Goal: Information Seeking & Learning: Learn about a topic

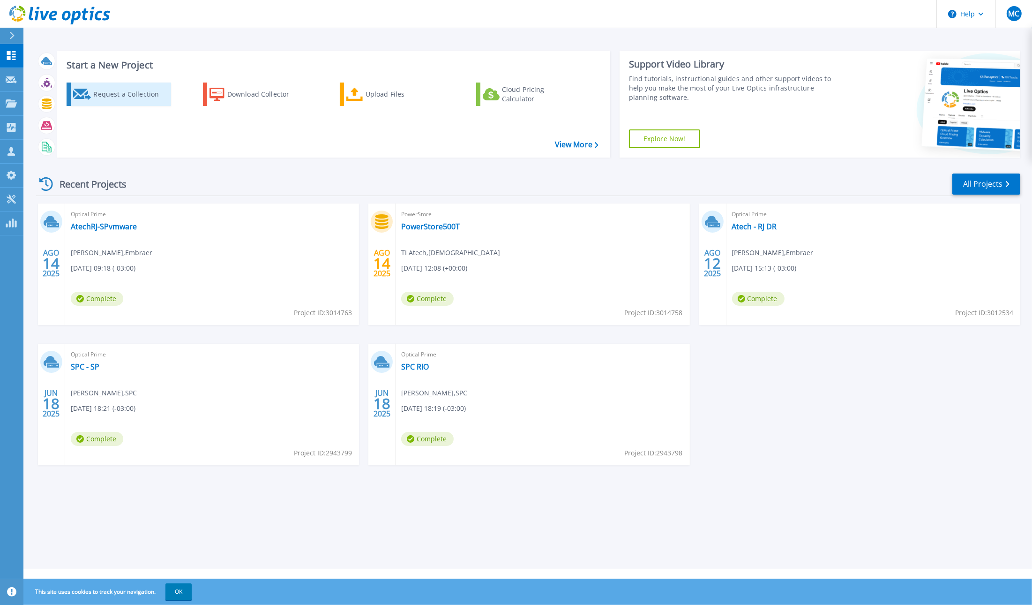
click at [131, 98] on div "Request a Collection" at bounding box center [130, 94] width 75 height 19
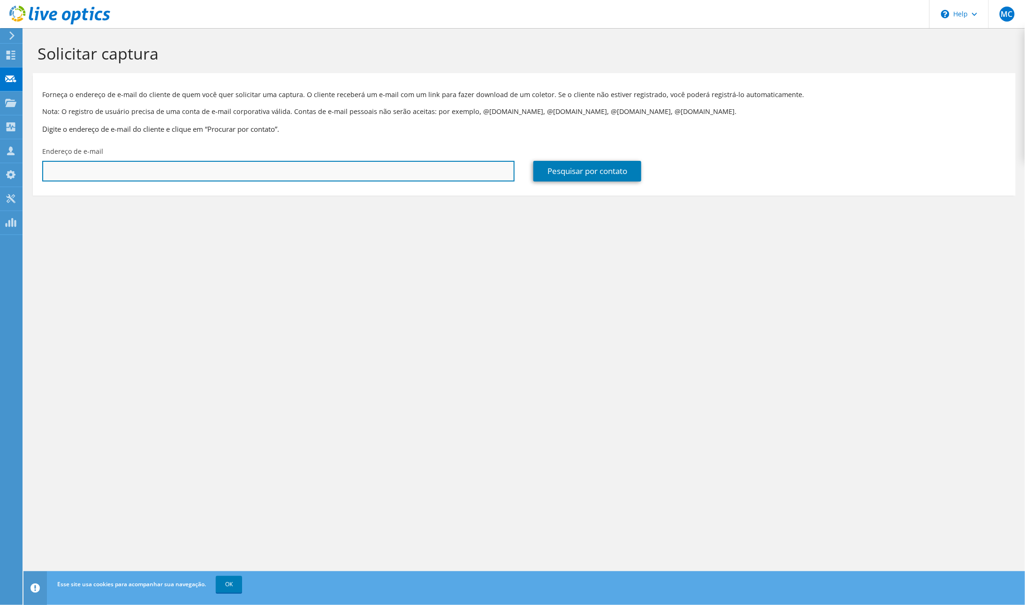
click at [155, 166] on input "text" at bounding box center [278, 171] width 472 height 21
paste input "[EMAIL_ADDRESS][DOMAIN_NAME]"
type input "renan.cervantes@estiva.com.br"
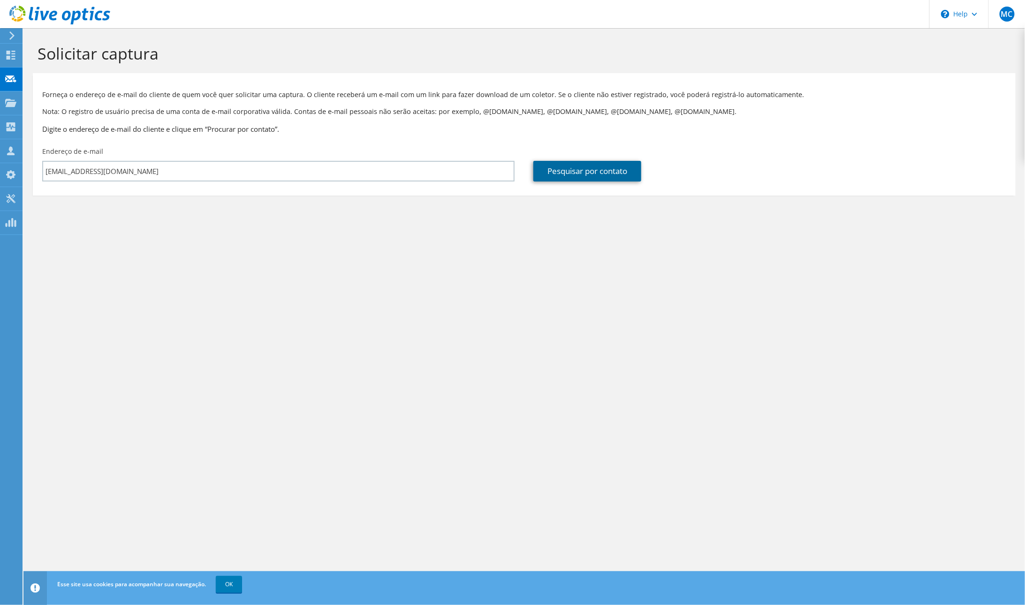
click at [593, 175] on link "Pesquisar por contato" at bounding box center [587, 171] width 108 height 21
type input "USINA SAO JOSE DA ESTIVA SA"
type input "Renan"
type input "Cervantes"
type input "Brasil"
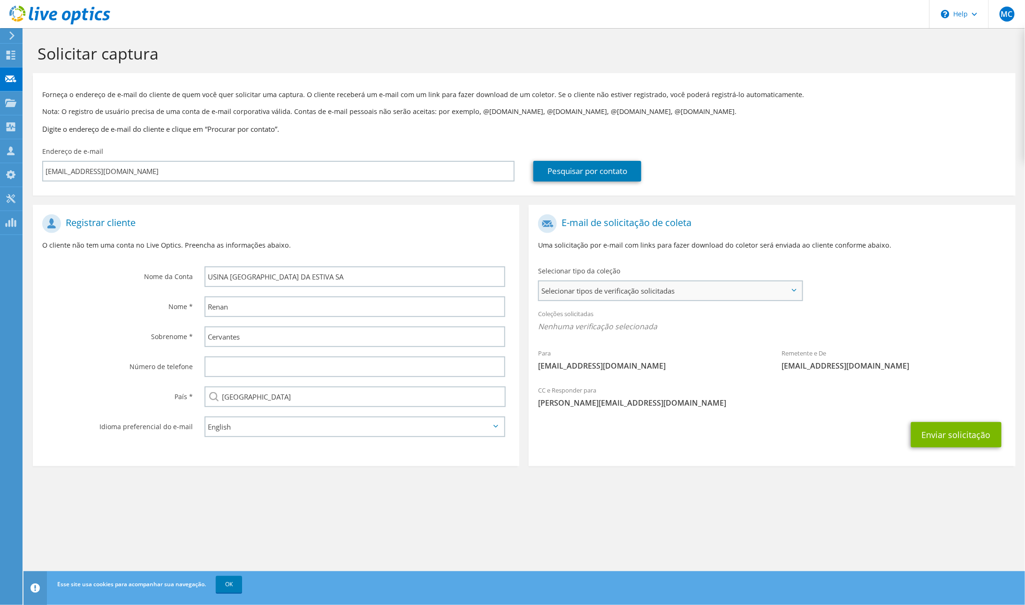
click at [629, 294] on span "Selecionar tipos de verificação solicitadas" at bounding box center [670, 290] width 263 height 19
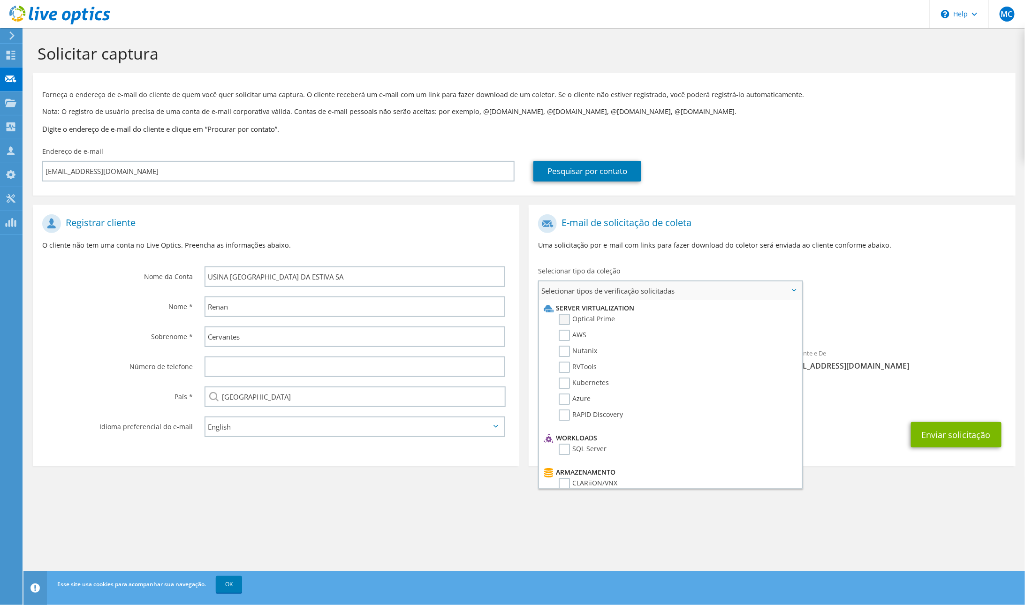
click at [568, 319] on label "Optical Prime" at bounding box center [586, 319] width 56 height 11
click at [0, 0] on input "Optical Prime" at bounding box center [0, 0] width 0 height 0
click at [880, 285] on div "Para renan.cervantes@estiva.com.br Remetente e De liveoptics@liveoptics.com" at bounding box center [771, 296] width 486 height 173
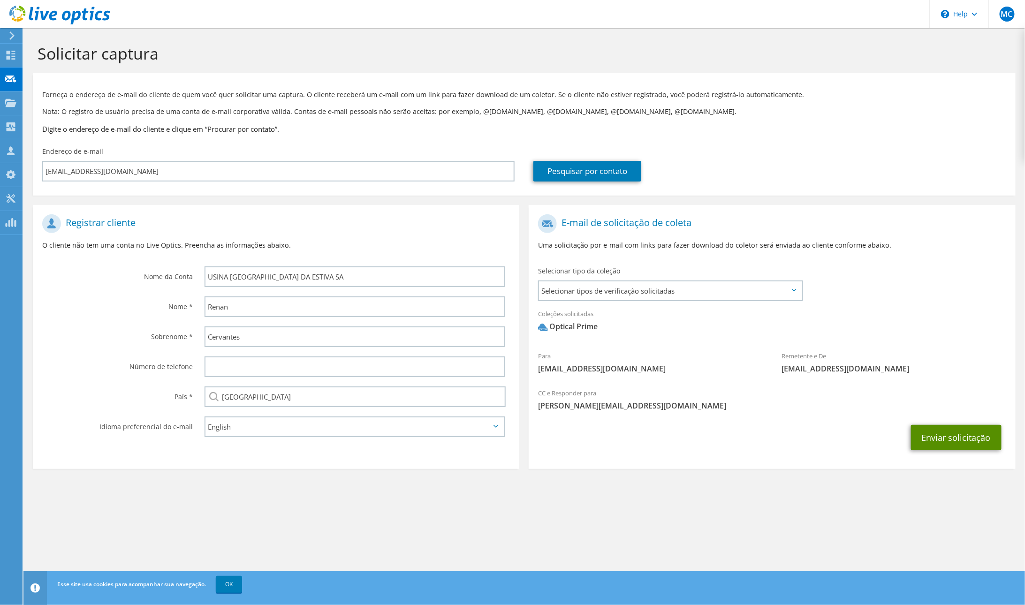
click at [970, 444] on button "Enviar solicitação" at bounding box center [956, 437] width 90 height 25
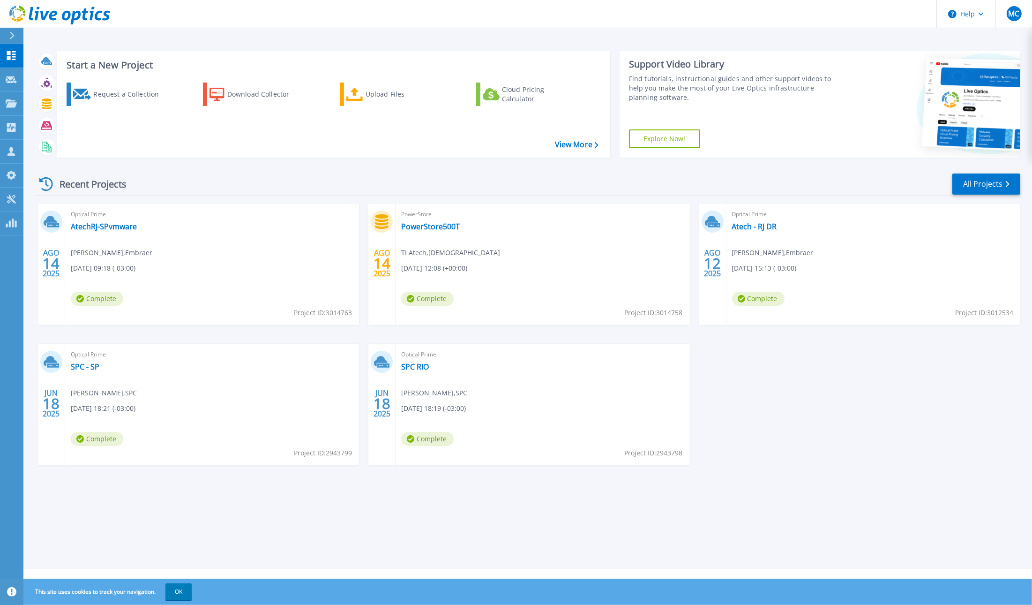
drag, startPoint x: 132, startPoint y: 15, endPoint x: 24, endPoint y: 16, distance: 107.4
click at [24, 16] on header "Help MC Membro da equipe parceira do canal Marcos Colnaghi marcos.colnaghi@data…" at bounding box center [516, 14] width 1032 height 28
drag, startPoint x: 116, startPoint y: 16, endPoint x: 31, endPoint y: 15, distance: 84.4
click at [31, 15] on header "Help MC Membro da equipe parceira do canal Marcos Colnaghi marcos.colnaghi@data…" at bounding box center [516, 14] width 1032 height 28
click at [183, 593] on button "OK" at bounding box center [179, 591] width 26 height 17
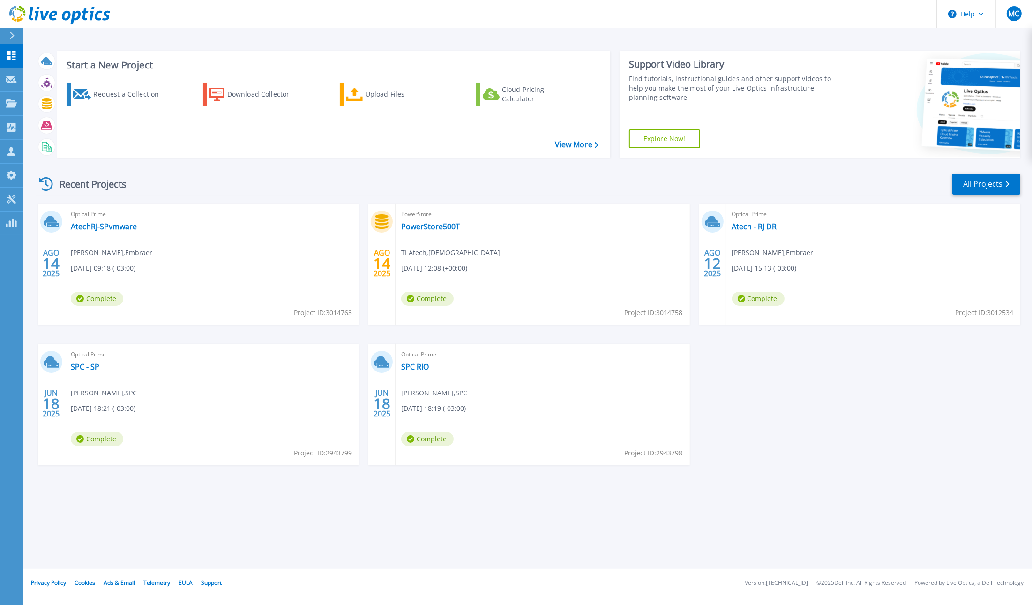
click at [968, 586] on footer "Privacy Policy Cookies Ads & Email Telemetry EULA Support Version: 25.2.12.1 © …" at bounding box center [528, 583] width 1010 height 28
drag, startPoint x: 946, startPoint y: 582, endPoint x: 974, endPoint y: 586, distance: 27.9
click at [974, 586] on li "Powered by Live Optics, a Dell Technology" at bounding box center [969, 583] width 109 height 6
copy li "Live Optics"
click at [51, 16] on icon at bounding box center [53, 16] width 8 height 10
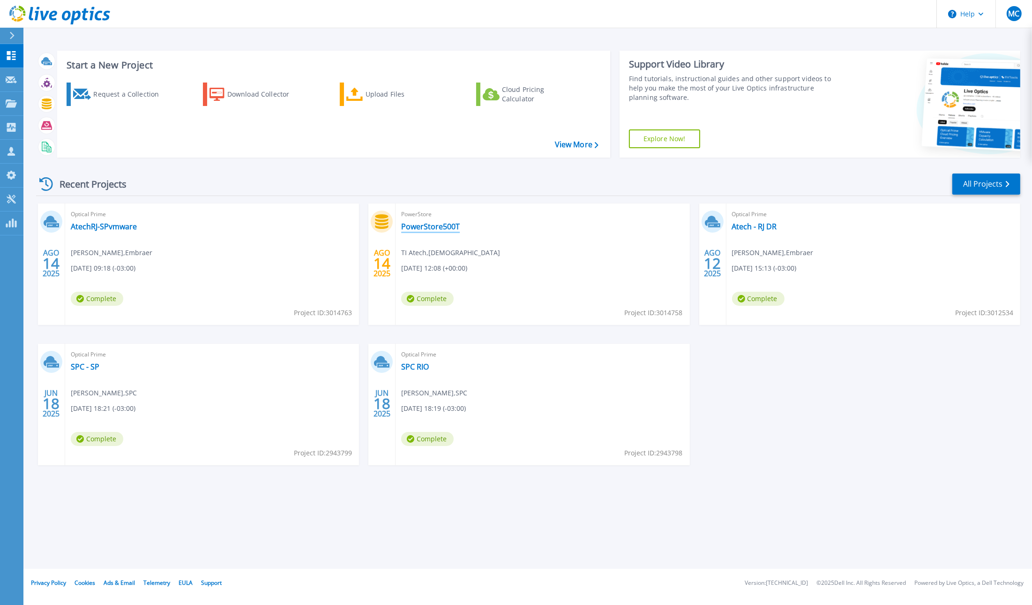
click at [437, 223] on link "PowerStore500T" at bounding box center [430, 226] width 59 height 9
click at [96, 227] on link "AtechRJ-SPvmware" at bounding box center [104, 226] width 66 height 9
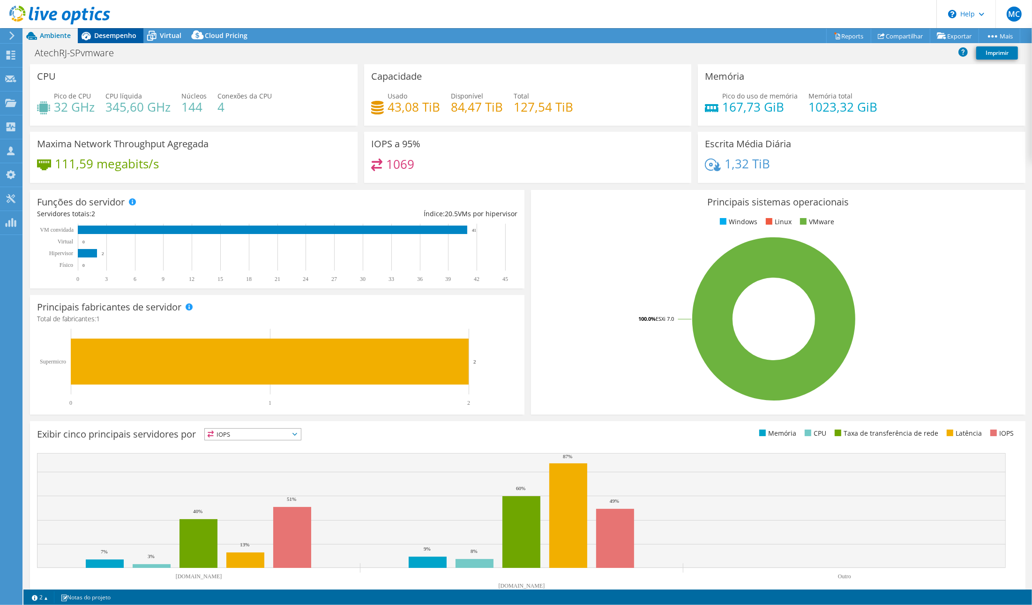
click at [105, 32] on span "Desempenho" at bounding box center [115, 35] width 42 height 9
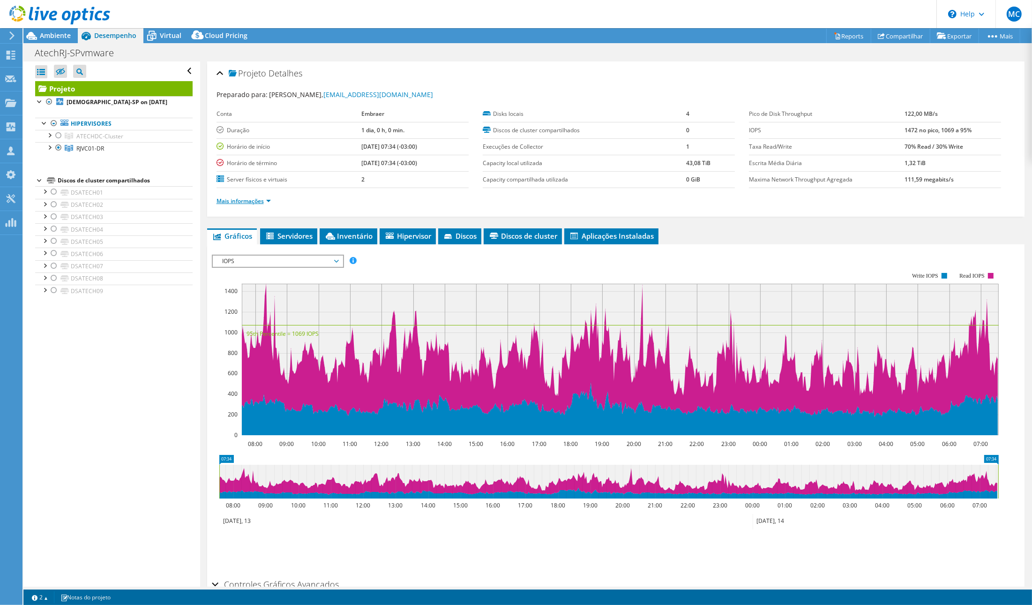
click at [260, 197] on link "Mais informações" at bounding box center [244, 201] width 54 height 8
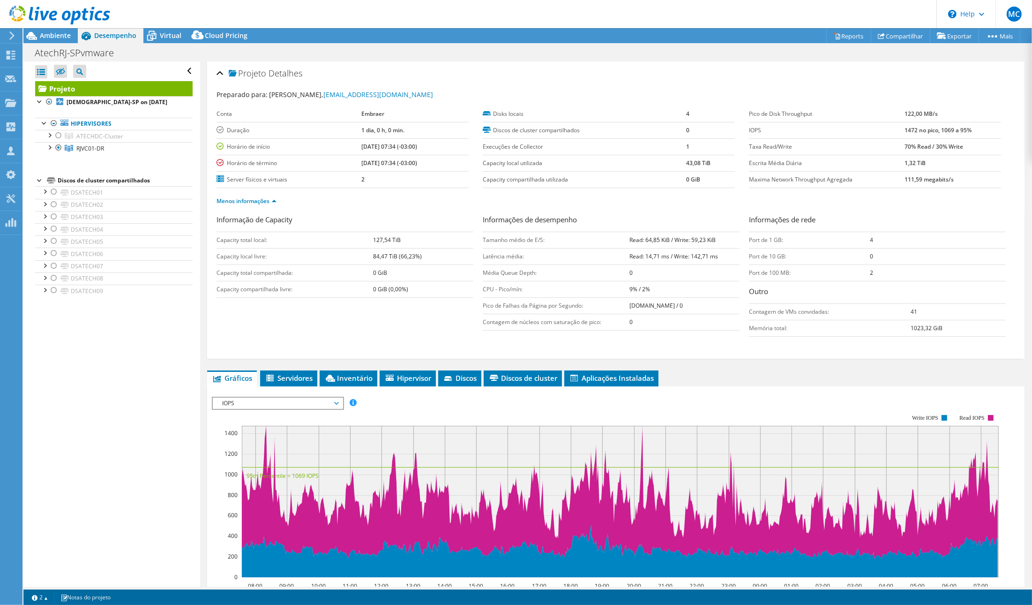
click at [490, 242] on td "Tamanho médio de E/S:" at bounding box center [556, 240] width 147 height 16
drag, startPoint x: 480, startPoint y: 237, endPoint x: 564, endPoint y: 236, distance: 83.9
click at [564, 236] on td "Tamanho médio de E/S:" at bounding box center [556, 240] width 147 height 16
copy td "Tamanho médio de E/S:"
click at [630, 236] on b "Read: 64,85 KiB / Write: 59,23 KiB" at bounding box center [673, 240] width 86 height 8
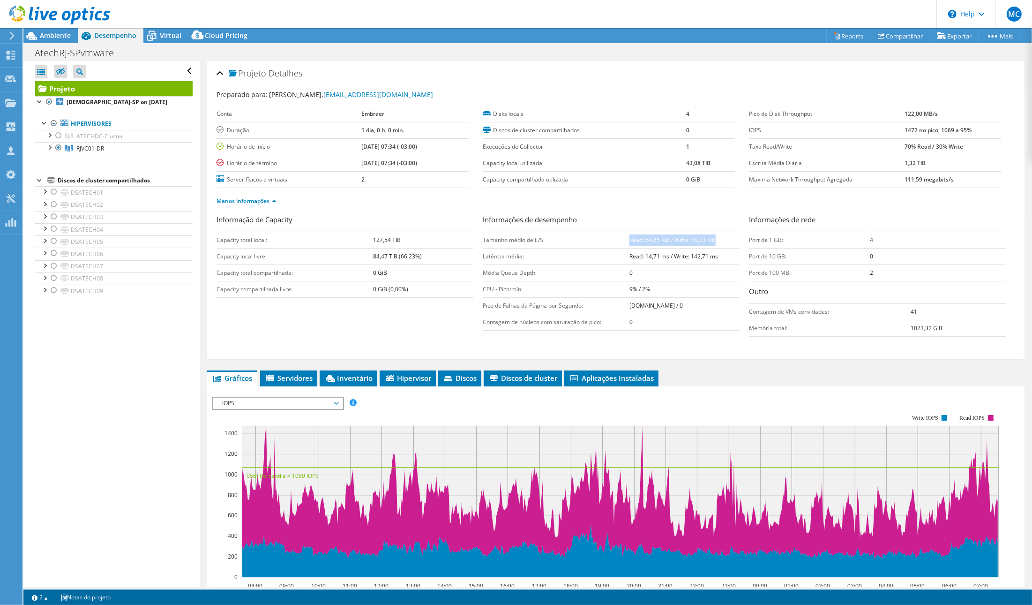
drag, startPoint x: 626, startPoint y: 235, endPoint x: 728, endPoint y: 241, distance: 101.9
click at [728, 241] on td "Read: 64,85 KiB / Write: 59,23 KiB" at bounding box center [685, 240] width 110 height 16
copy b "Read: 64,85 KiB / Write: 59,23 KiB"
click at [743, 128] on div "Disks locais 4 Discos de cluster compartilhados 0 Execuções de Collector 1 Capa…" at bounding box center [616, 147] width 266 height 82
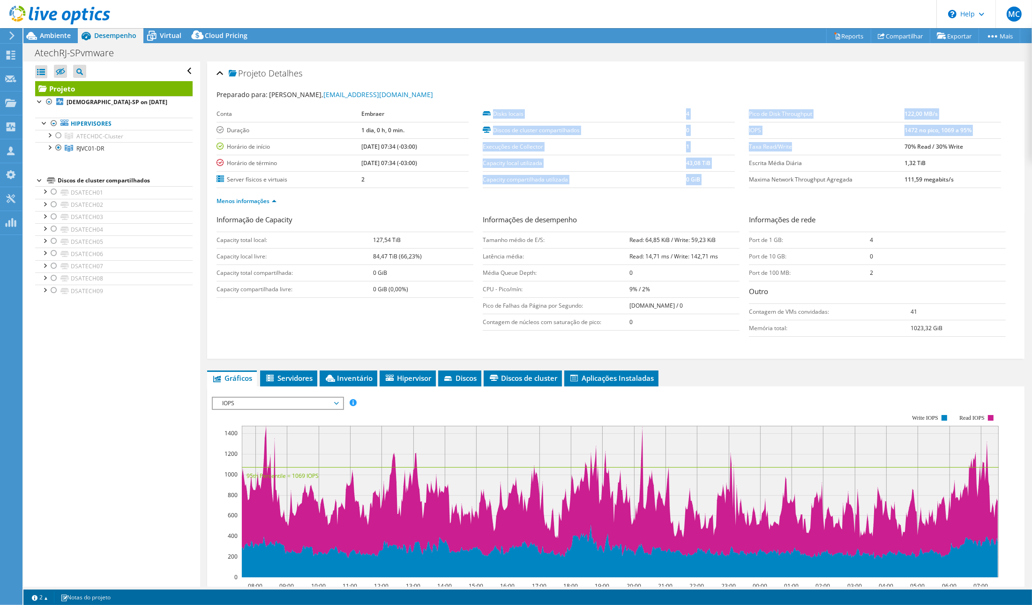
drag, startPoint x: 742, startPoint y: 145, endPoint x: 794, endPoint y: 148, distance: 52.1
click at [794, 148] on section "Preparado para: Tiago Dima, tdima@atech.com.br Conta Embraer Duração 1 dia, 0 h…" at bounding box center [616, 152] width 799 height 125
click at [794, 148] on label "Taxa Read/Write" at bounding box center [827, 146] width 156 height 9
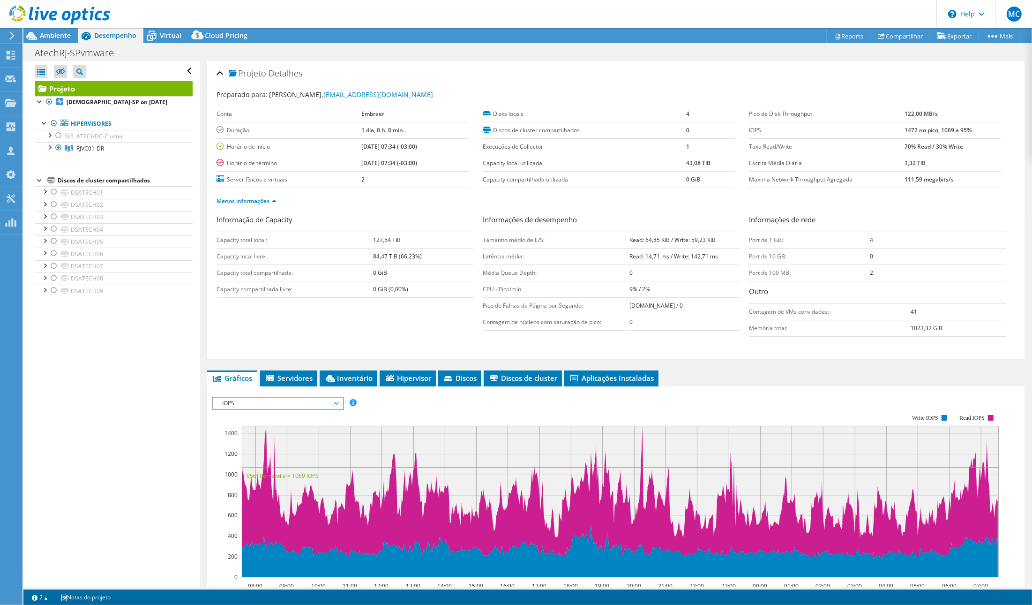
click at [756, 148] on label "Taxa Read/Write" at bounding box center [827, 146] width 156 height 9
copy tr "Taxa Read/Write"
drag, startPoint x: 896, startPoint y: 144, endPoint x: 964, endPoint y: 147, distance: 67.1
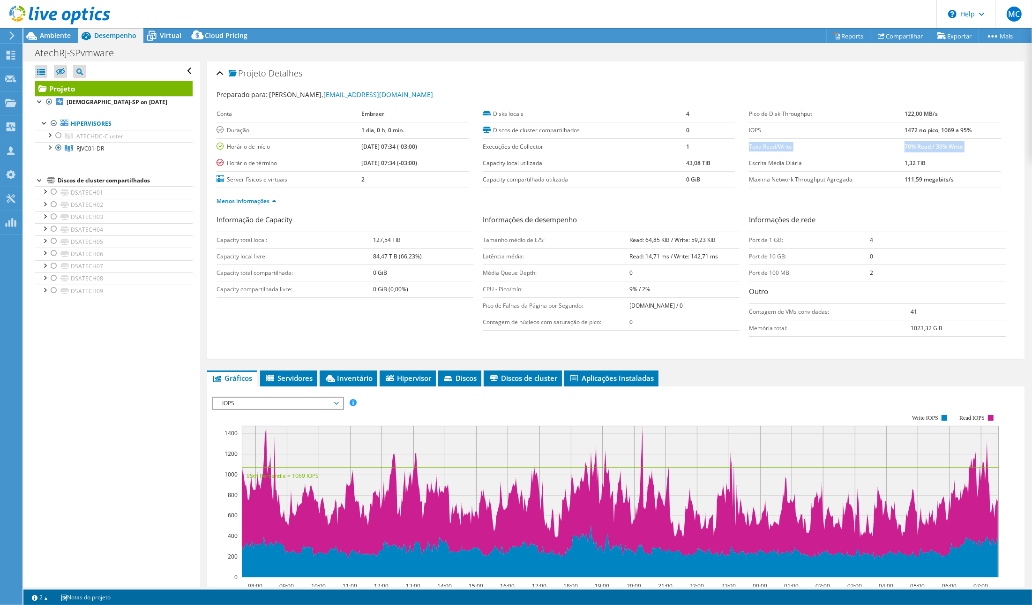
click at [964, 147] on tr "Taxa Read/Write 70% Read / 30% Write" at bounding box center [875, 146] width 252 height 16
copy tbody "Taxa Read/Write 70% Read / 30% Write"
click at [964, 147] on td "70% Read / 30% Write" at bounding box center [953, 146] width 97 height 16
click at [933, 145] on b "70% Read / 30% Write" at bounding box center [934, 147] width 59 height 8
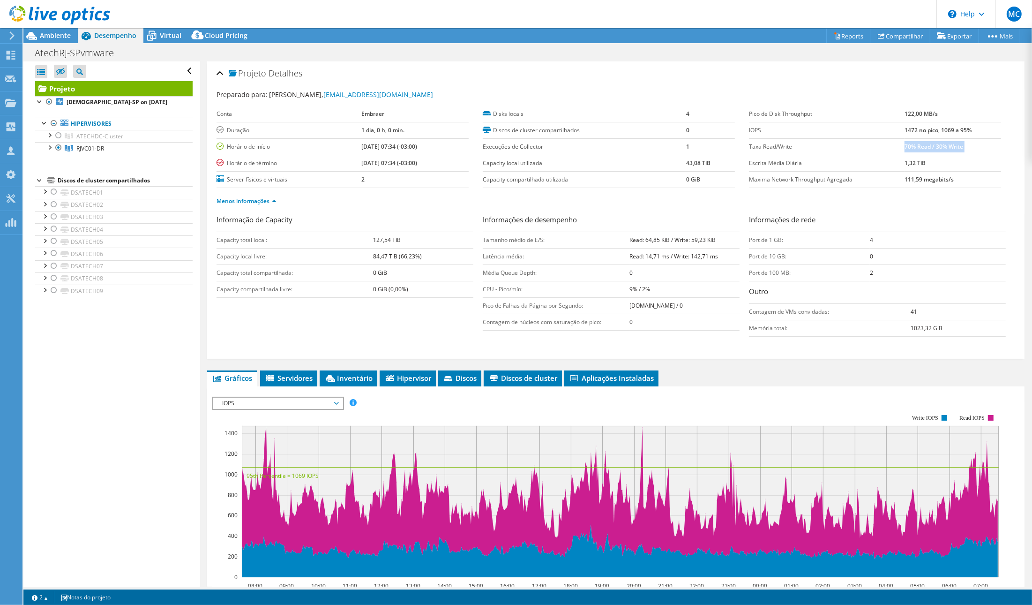
click at [933, 145] on b "70% Read / 30% Write" at bounding box center [934, 147] width 59 height 8
copy tbody "70% Read / 30% Write"
click at [764, 146] on label "Taxa Read/Write" at bounding box center [827, 146] width 156 height 9
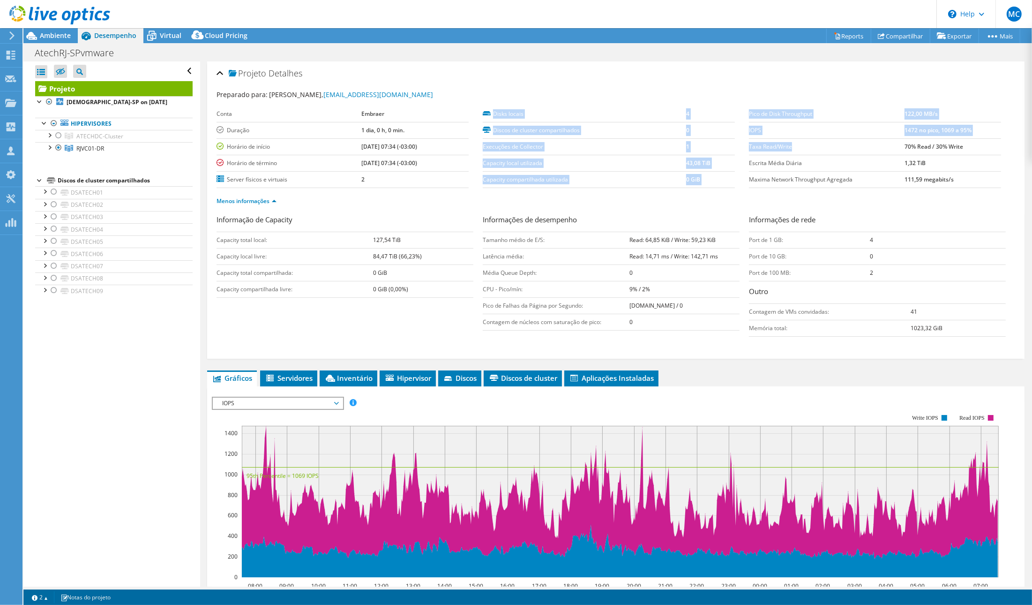
drag, startPoint x: 744, startPoint y: 143, endPoint x: 789, endPoint y: 148, distance: 45.8
click at [789, 148] on section "Preparado para: Tiago Dima, tdima@atech.com.br Conta Embraer Duração 1 dia, 0 h…" at bounding box center [616, 152] width 799 height 125
click at [775, 146] on label "Taxa Read/Write" at bounding box center [827, 146] width 156 height 9
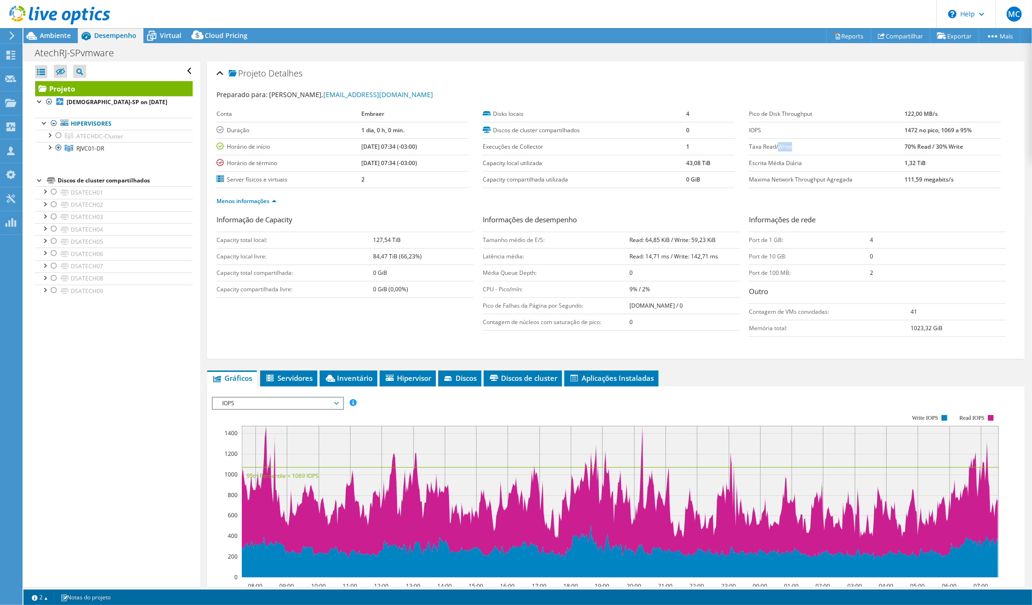
click at [775, 146] on label "Taxa Read/Write" at bounding box center [827, 146] width 156 height 9
click at [749, 128] on label "IOPS" at bounding box center [827, 130] width 156 height 9
copy label "IOPS"
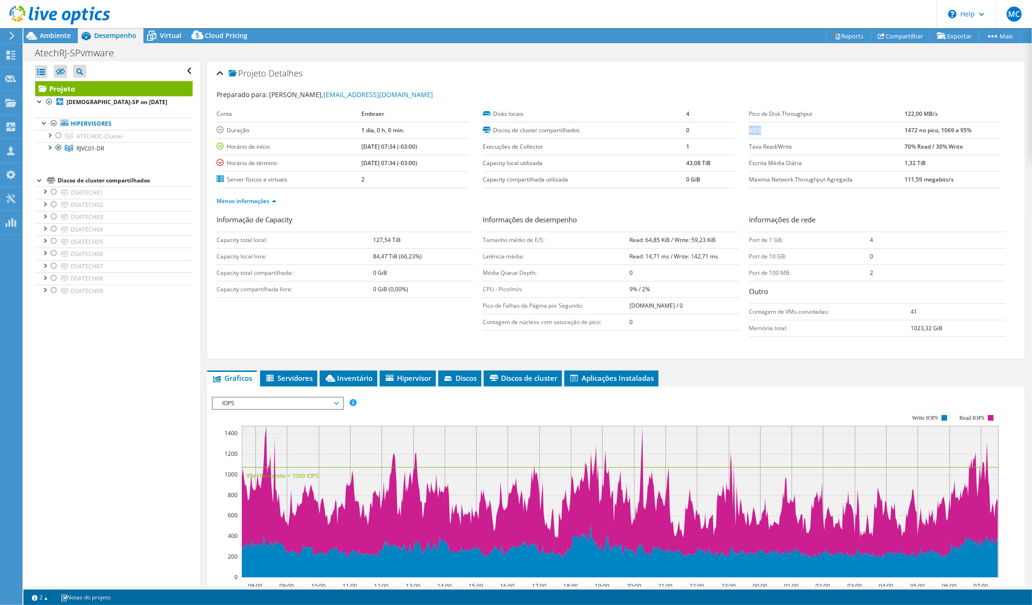
drag, startPoint x: 896, startPoint y: 130, endPoint x: 985, endPoint y: 132, distance: 88.2
click at [985, 132] on tr "IOPS 1472 no pico, 1069 a 95%" at bounding box center [875, 130] width 252 height 16
copy tr "1472 no pico, 1069 a 95%"
click at [48, 17] on icon at bounding box center [59, 15] width 101 height 19
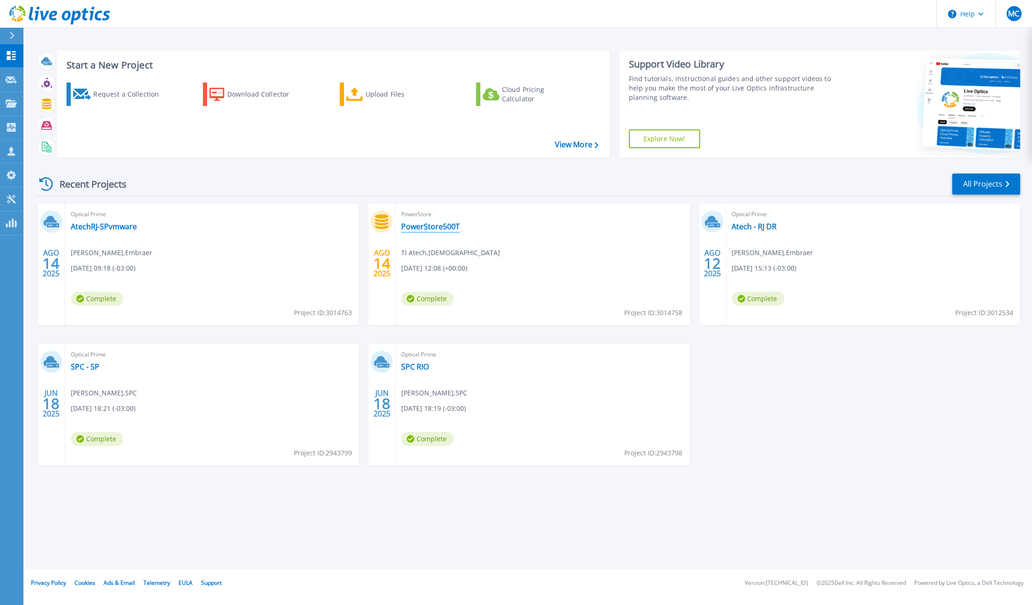
click at [428, 229] on link "PowerStore500T" at bounding box center [430, 226] width 59 height 9
